Goal: Navigation & Orientation: Find specific page/section

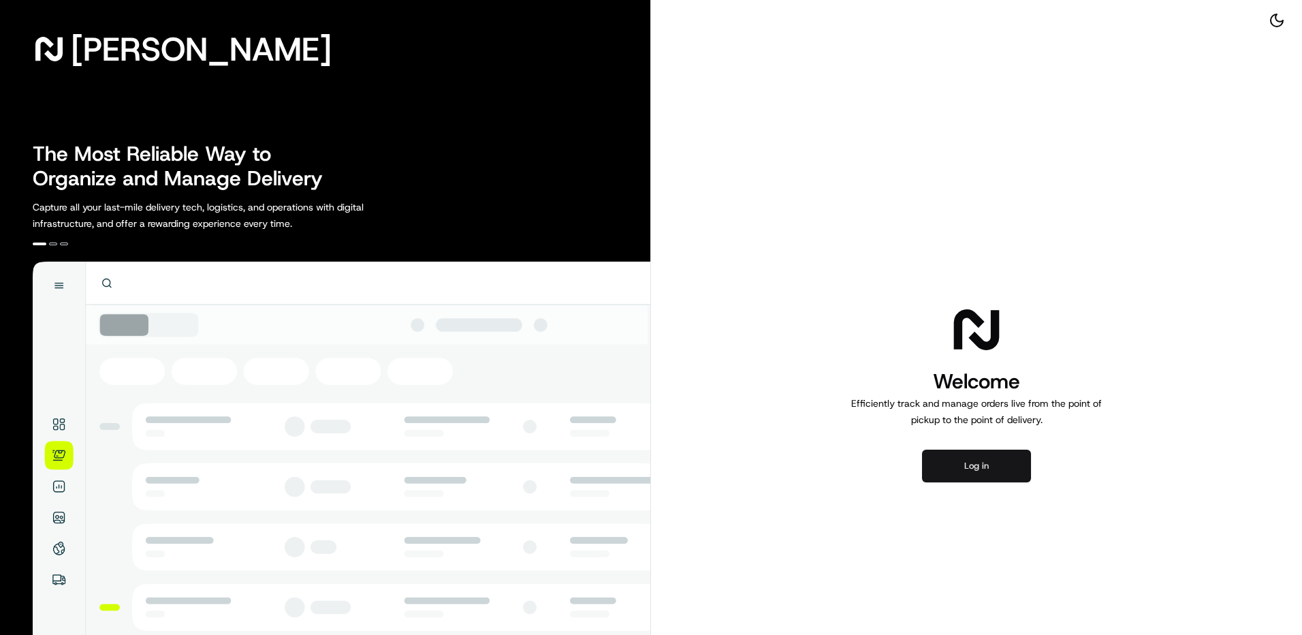
click at [958, 475] on button "Log in" at bounding box center [976, 465] width 109 height 33
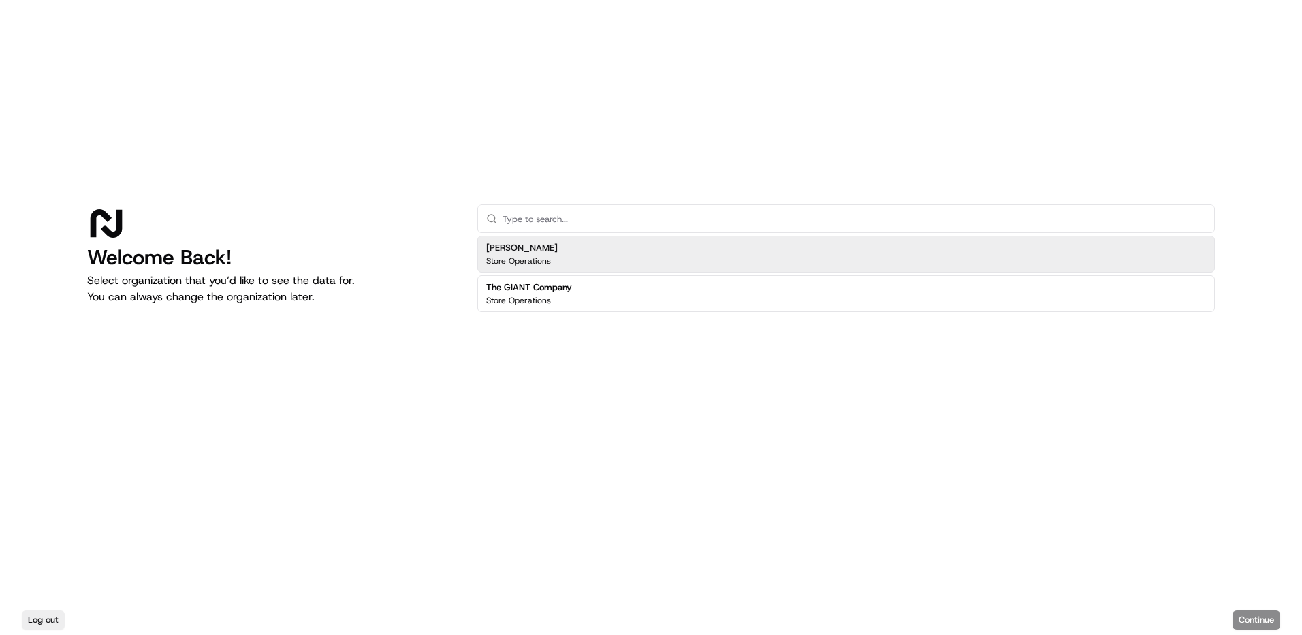
click at [517, 288] on h2 "The GIANT Company" at bounding box center [529, 287] width 86 height 12
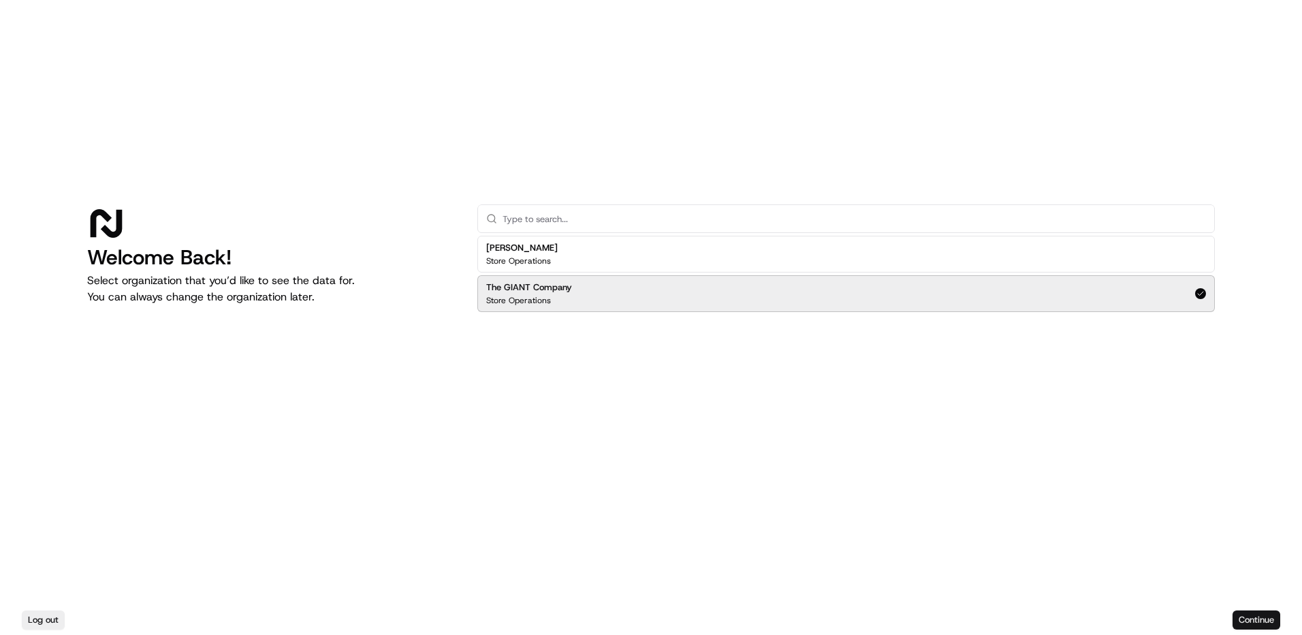
click at [1258, 624] on button "Continue" at bounding box center [1256, 619] width 48 height 19
